Goal: Find specific page/section: Find specific page/section

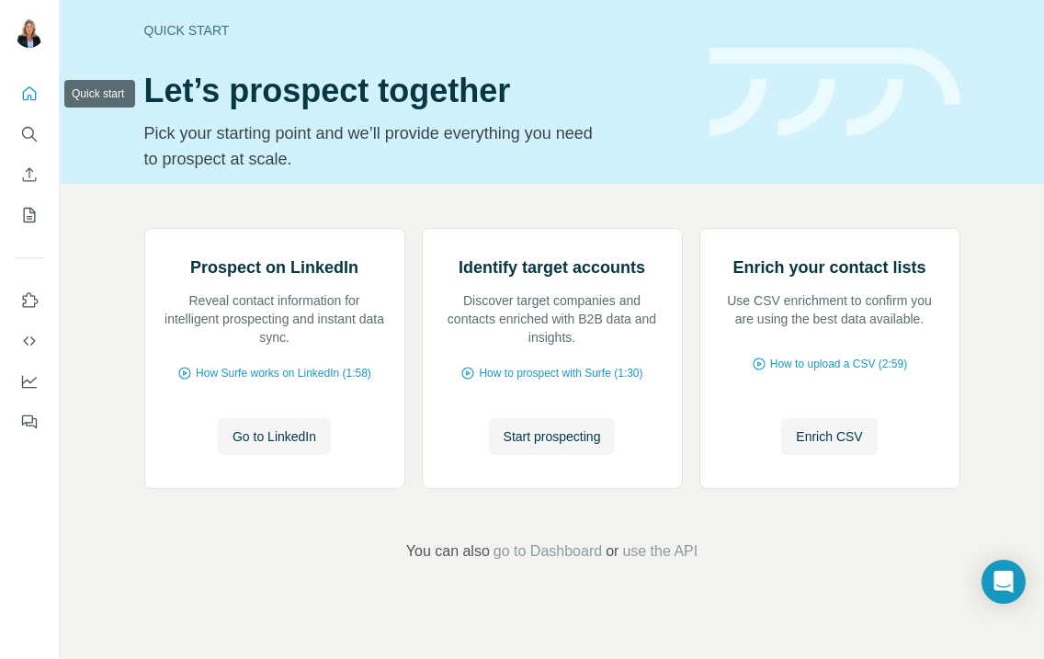
click at [34, 92] on icon "Quick start" at bounding box center [30, 93] width 14 height 14
click at [29, 97] on icon "Quick start" at bounding box center [29, 94] width 18 height 18
click at [31, 96] on icon "Quick start" at bounding box center [29, 94] width 18 height 18
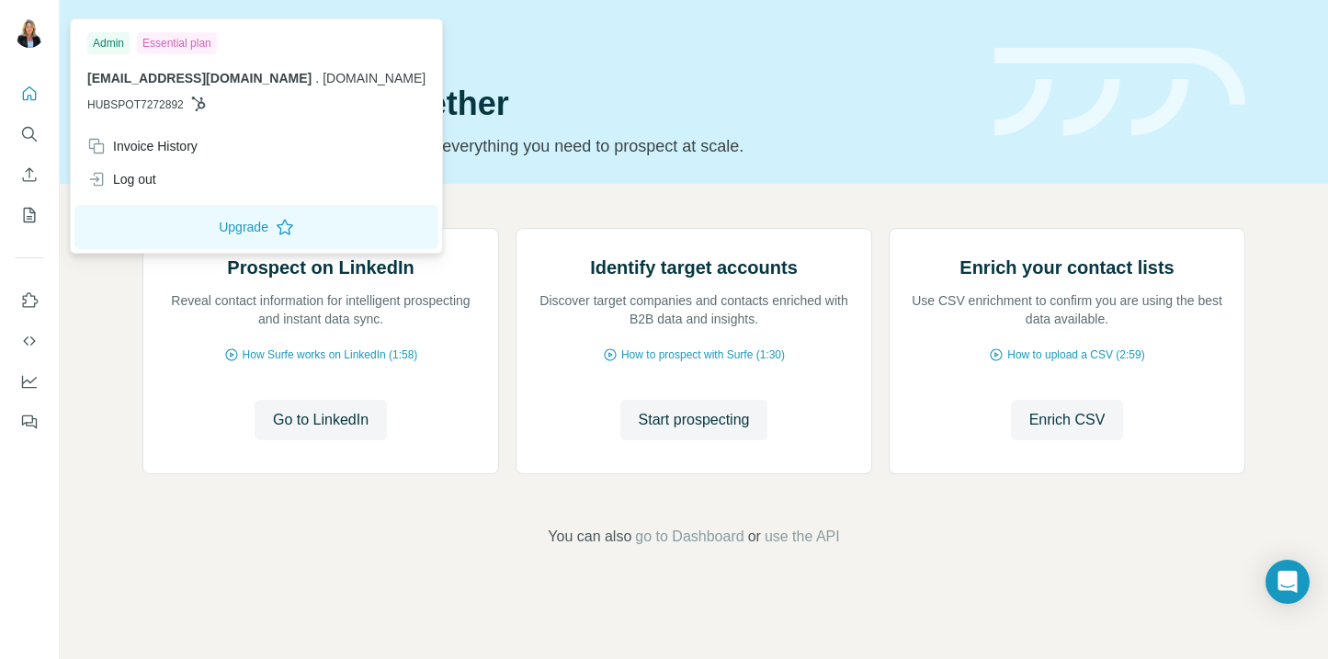
click at [27, 35] on img at bounding box center [29, 32] width 29 height 29
click at [28, 137] on icon "Search" at bounding box center [28, 133] width 12 height 12
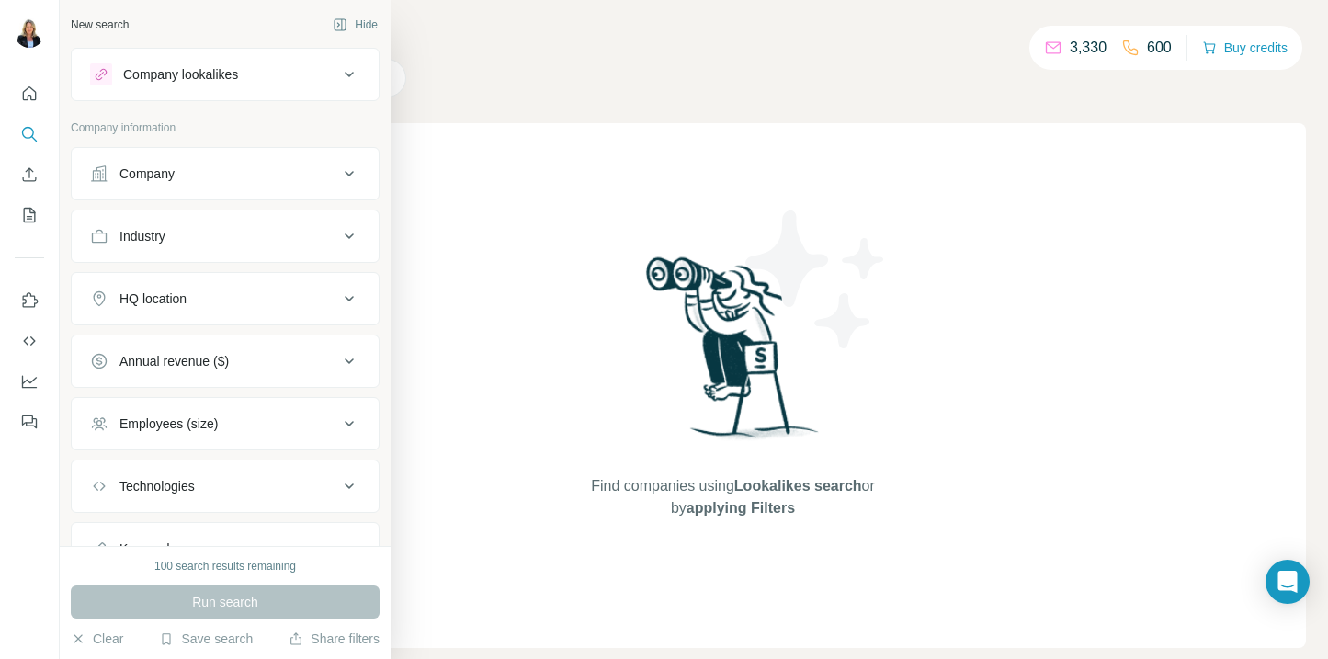
click at [146, 176] on div "Company" at bounding box center [147, 174] width 55 height 18
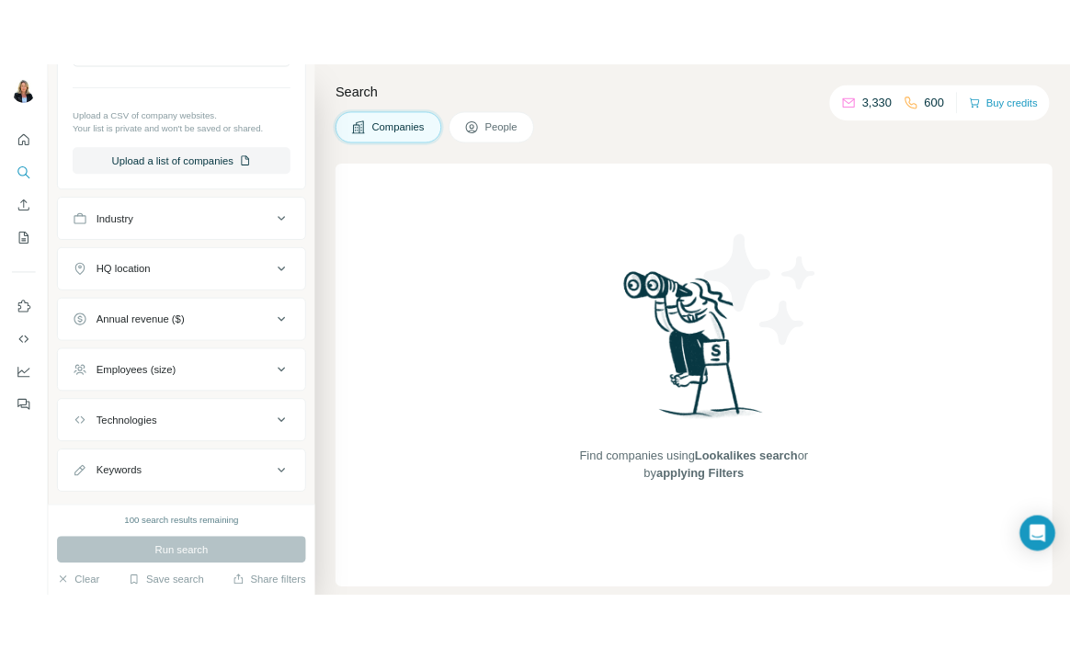
scroll to position [304, 0]
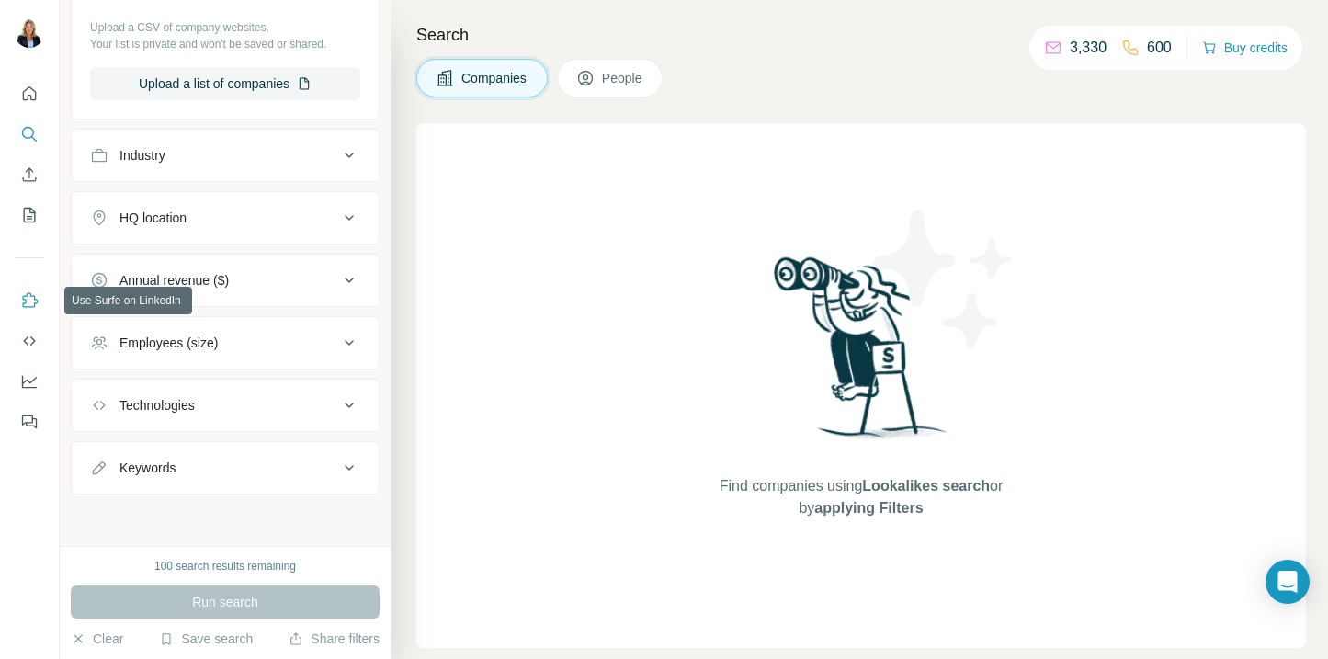
click at [40, 300] on button "Use Surfe on LinkedIn" at bounding box center [29, 300] width 29 height 33
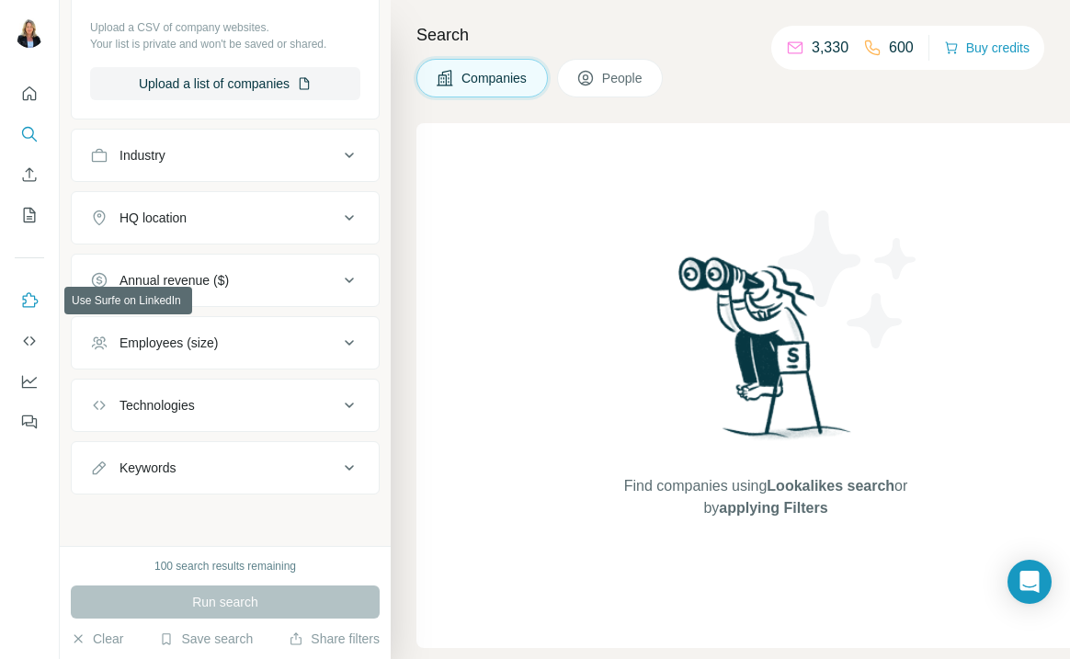
click at [28, 298] on icon "Use Surfe on LinkedIn" at bounding box center [29, 300] width 18 height 18
